Goal: Book appointment/travel/reservation

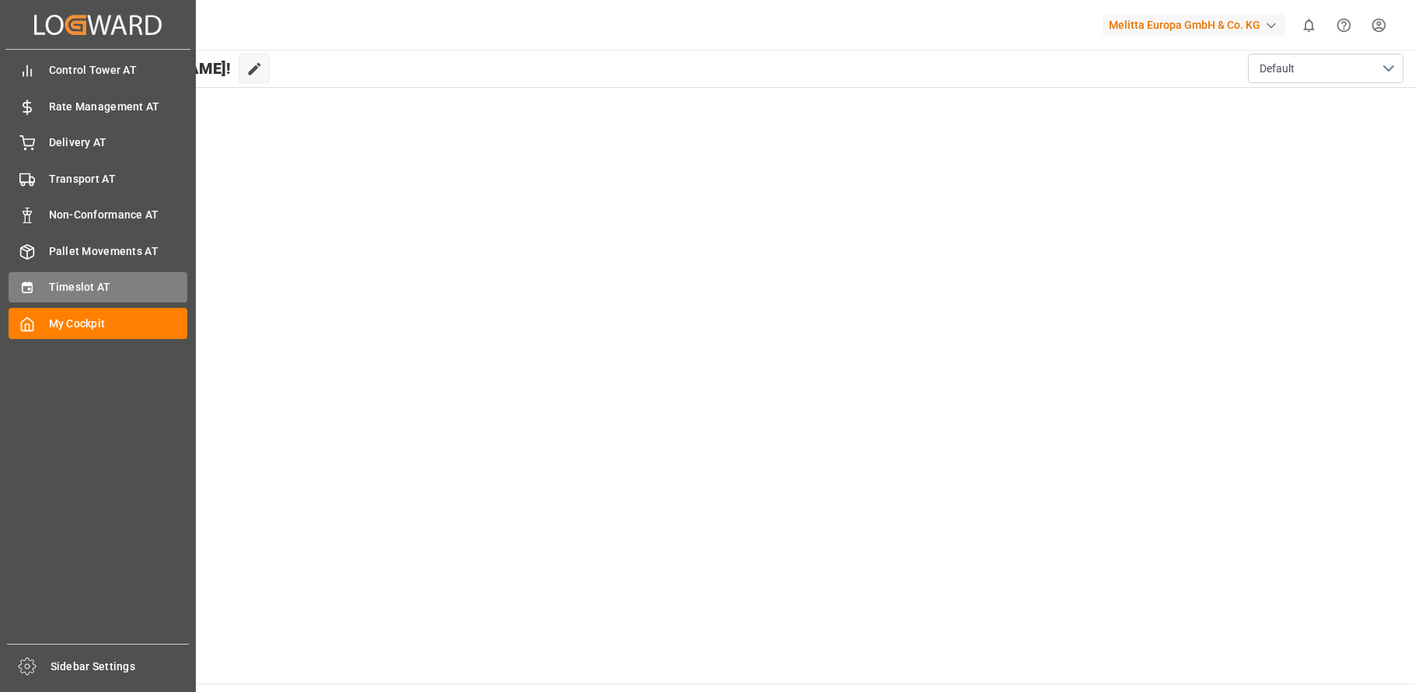
click at [44, 285] on div "Timeslot AT Timeslot AT" at bounding box center [98, 287] width 179 height 30
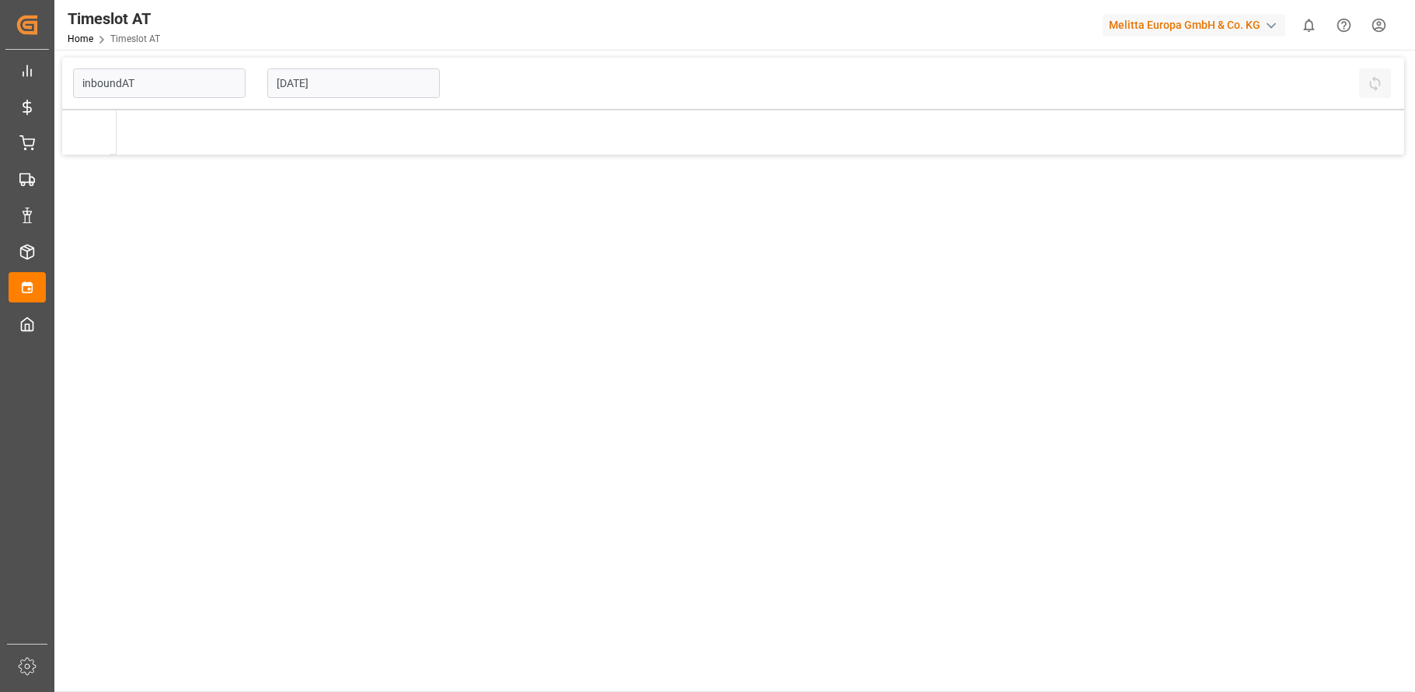
type input "Inbound AT"
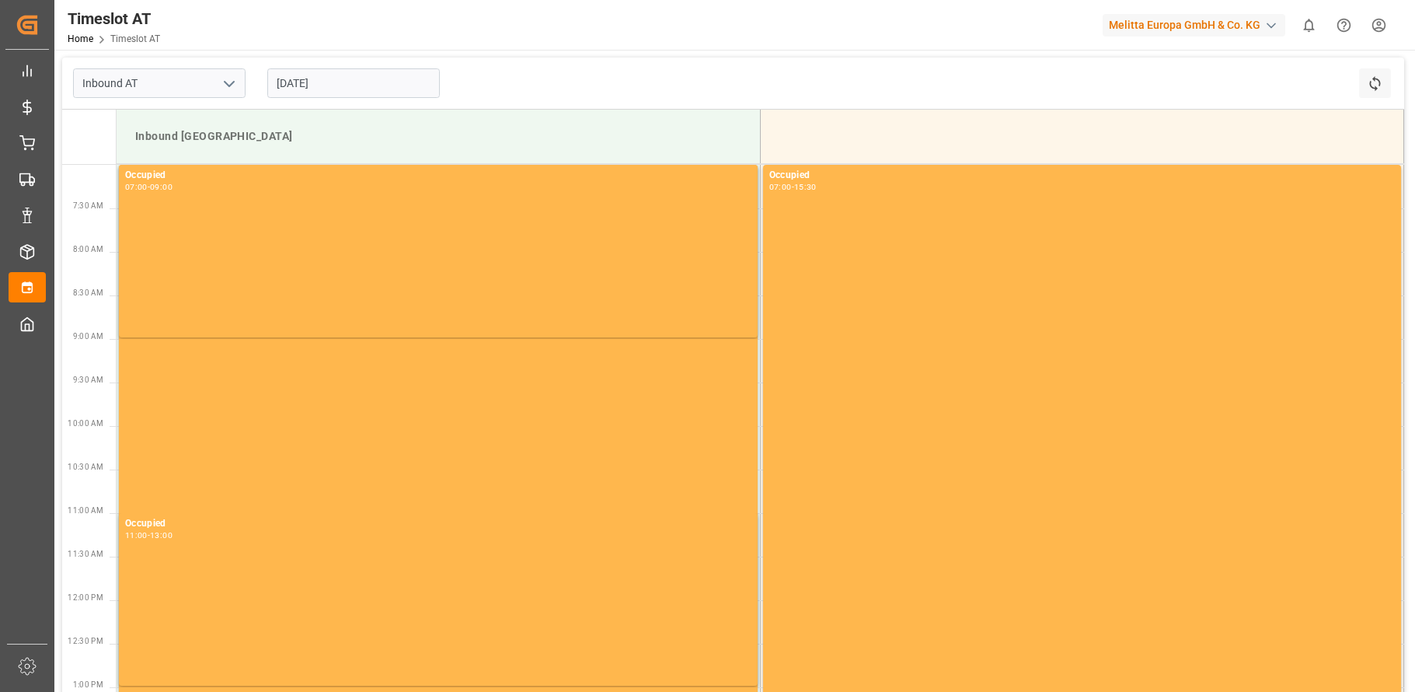
click at [319, 84] on input "[DATE]" at bounding box center [353, 83] width 173 height 30
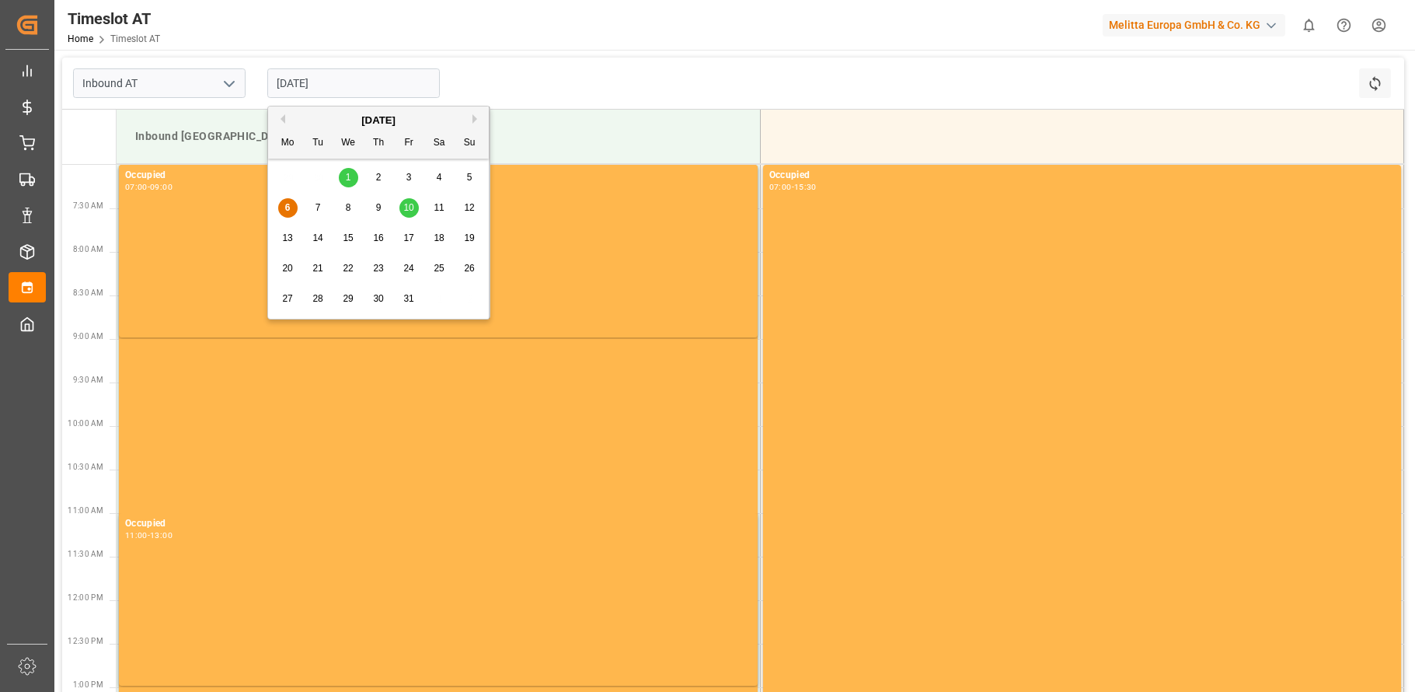
click at [287, 239] on span "13" at bounding box center [287, 237] width 10 height 11
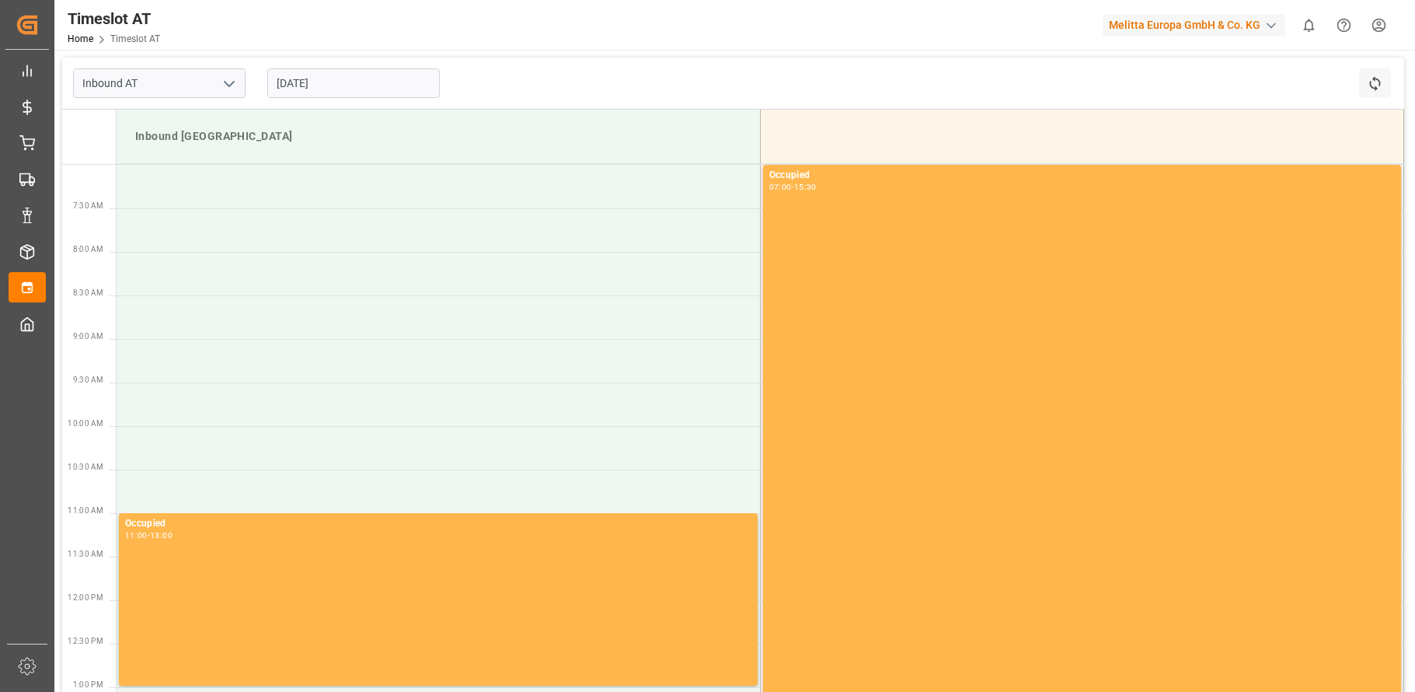
click at [328, 82] on input "[DATE]" at bounding box center [353, 83] width 173 height 30
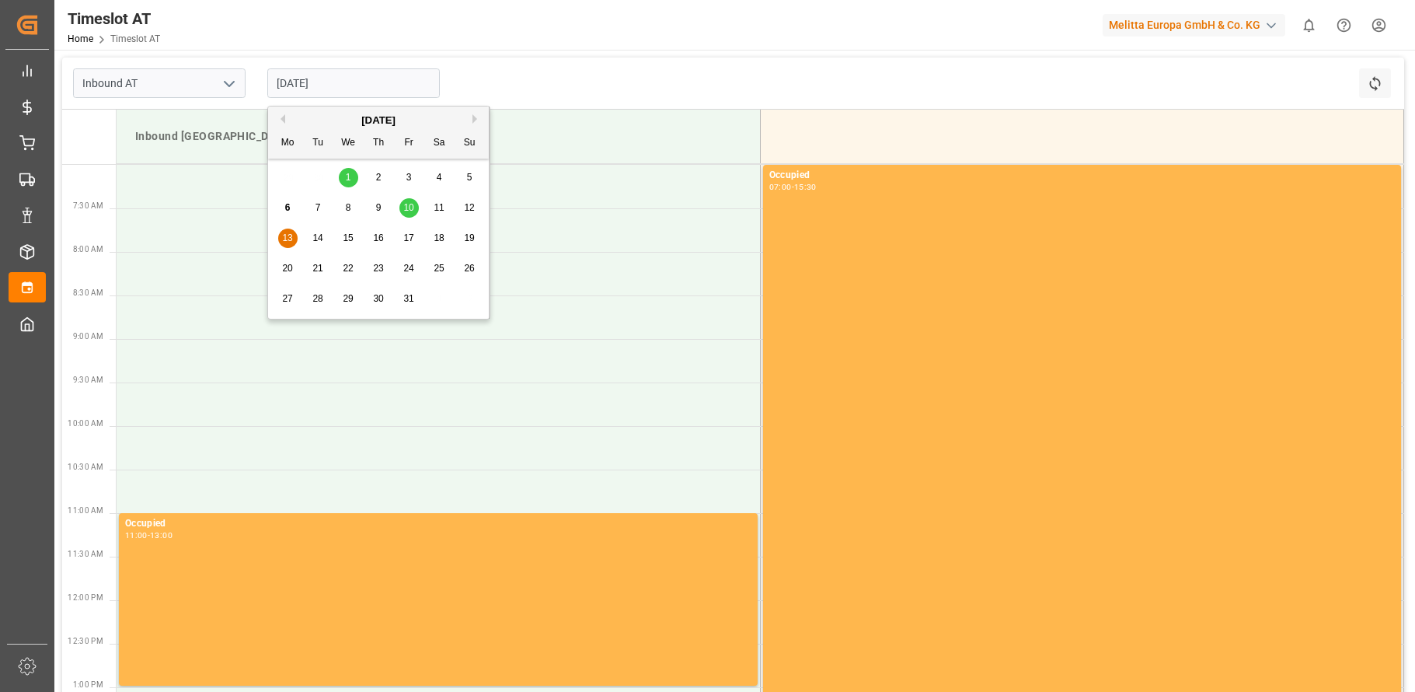
click at [323, 231] on div "14" at bounding box center [317, 238] width 19 height 19
type input "[DATE]"
